Goal: Information Seeking & Learning: Learn about a topic

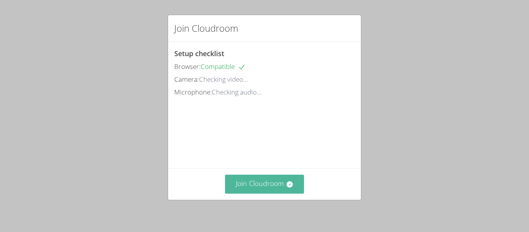
click at [280, 183] on button "Join Cloudroom" at bounding box center [264, 184] width 79 height 19
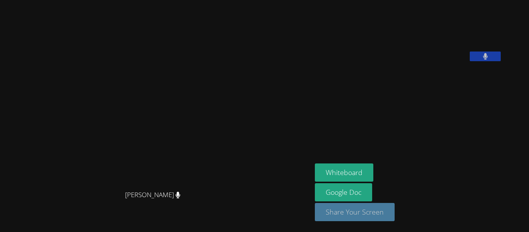
drag, startPoint x: 379, startPoint y: 207, endPoint x: 383, endPoint y: 212, distance: 6.1
click at [383, 212] on button "Share Your Screen" at bounding box center [355, 212] width 80 height 18
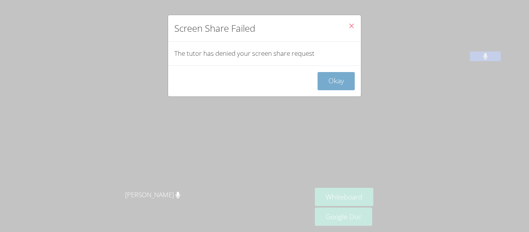
click at [335, 80] on button "Okay" at bounding box center [336, 81] width 37 height 18
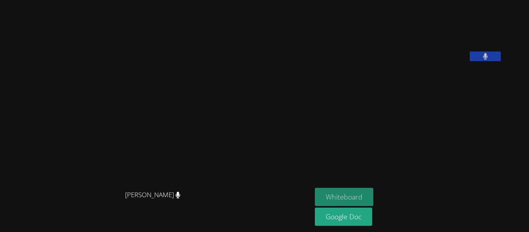
click at [371, 197] on button "Whiteboard" at bounding box center [344, 197] width 59 height 18
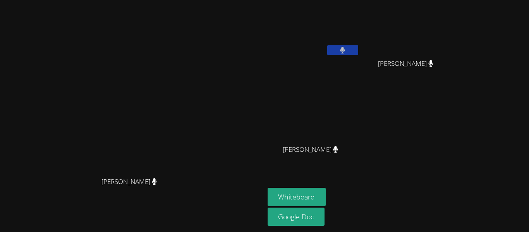
click at [359, 48] on button at bounding box center [343, 50] width 31 height 10
click at [359, 52] on button at bounding box center [343, 50] width 31 height 10
click at [359, 49] on button at bounding box center [343, 50] width 31 height 10
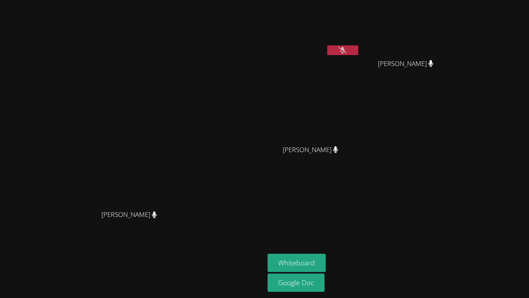
click at [359, 51] on button at bounding box center [343, 50] width 31 height 10
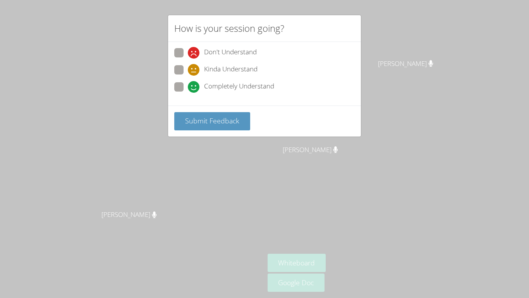
click at [262, 86] on span "Completely Understand" at bounding box center [239, 87] width 70 height 12
click at [195, 86] on input "Completely Understand" at bounding box center [191, 85] width 7 height 7
radio input "true"
click at [217, 126] on button "Submit Feedback" at bounding box center [212, 121] width 76 height 18
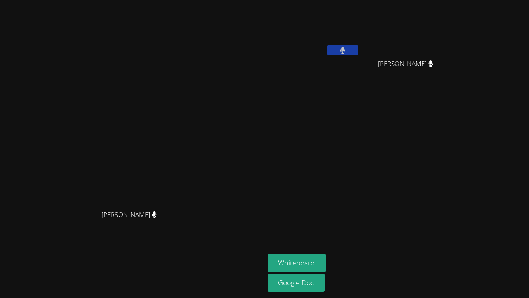
click at [345, 52] on icon at bounding box center [342, 50] width 5 height 7
